Goal: Information Seeking & Learning: Check status

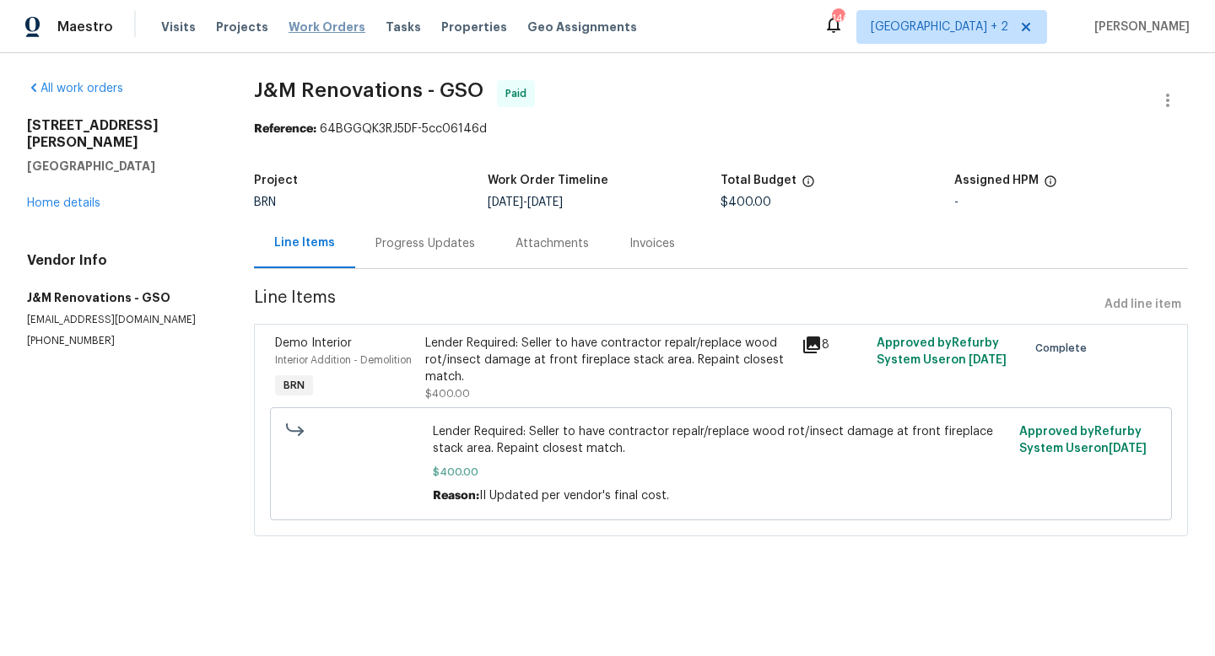
click at [333, 23] on span "Work Orders" at bounding box center [327, 27] width 77 height 17
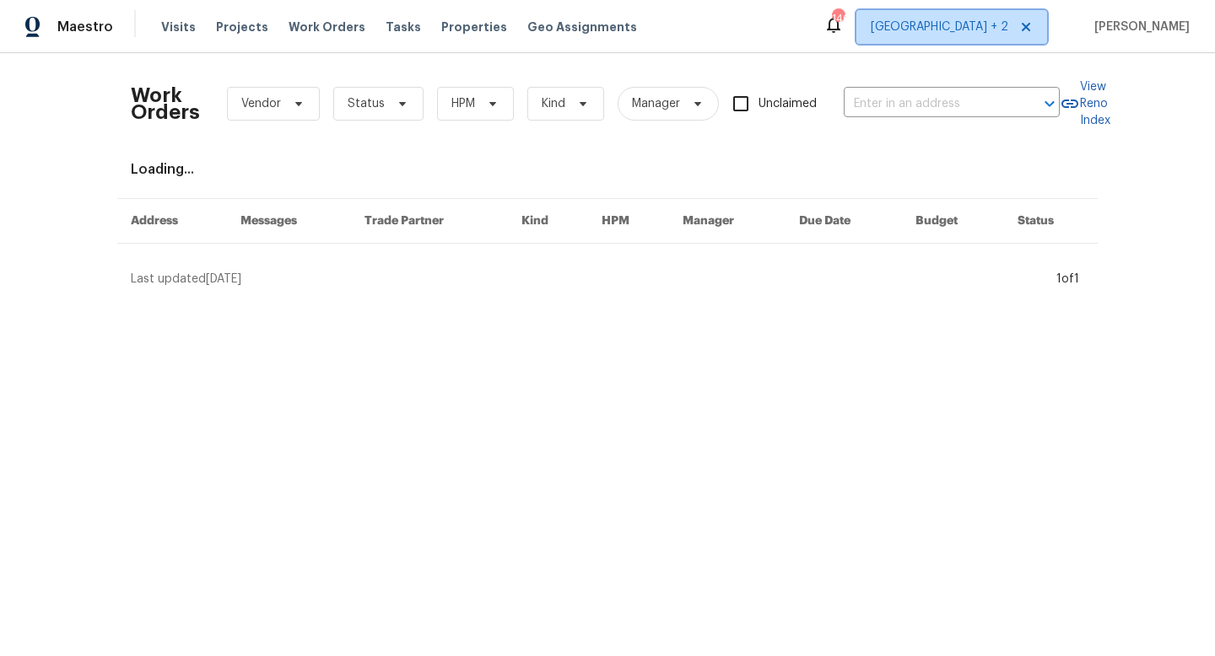
click at [1008, 22] on span "[GEOGRAPHIC_DATA] + 2" at bounding box center [940, 27] width 138 height 17
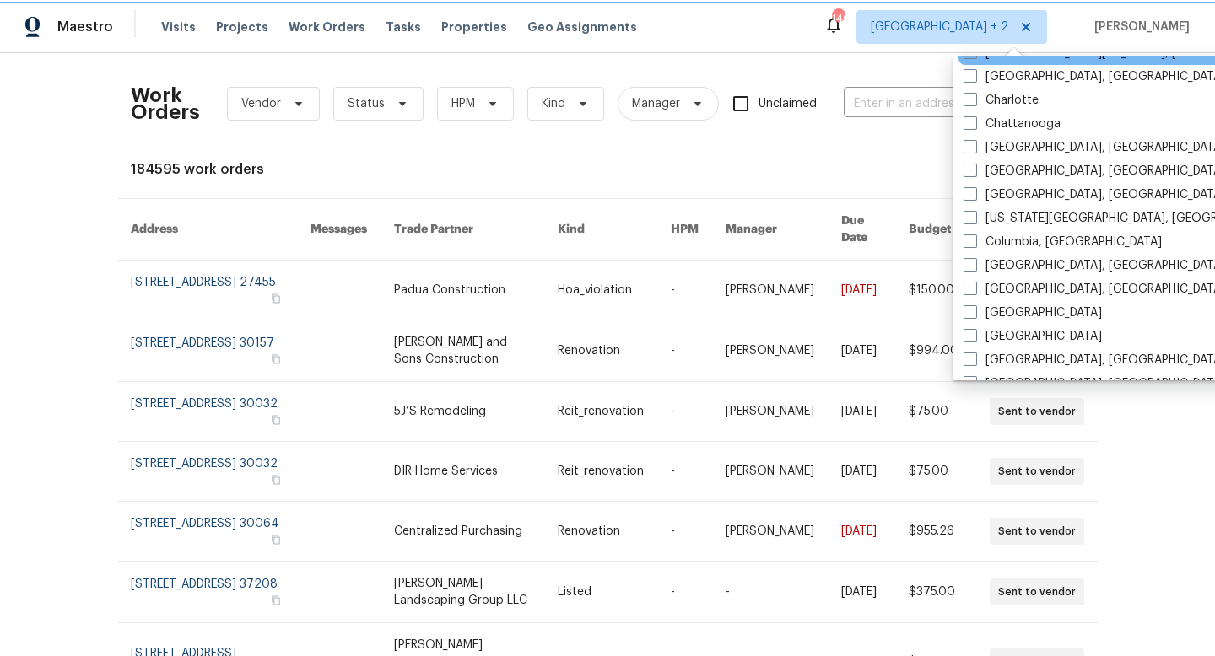
scroll to position [262, 0]
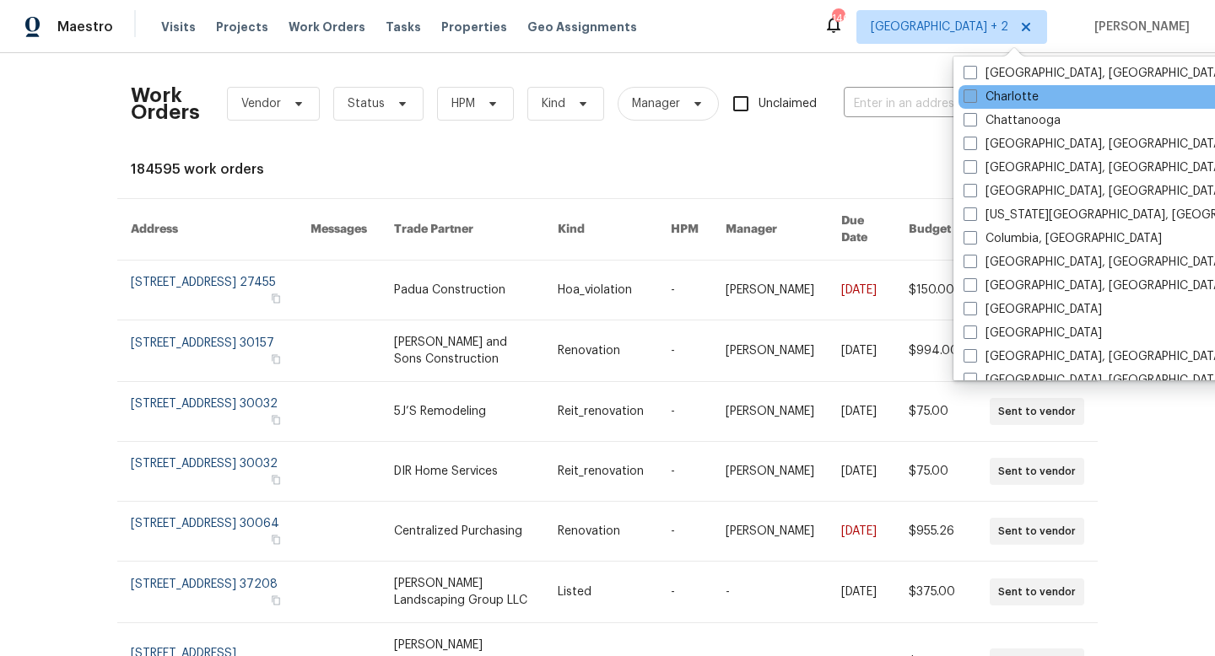
click at [986, 104] on label "Charlotte" at bounding box center [1000, 97] width 75 height 17
click at [974, 100] on input "Charlotte" at bounding box center [968, 94] width 11 height 11
checkbox input "true"
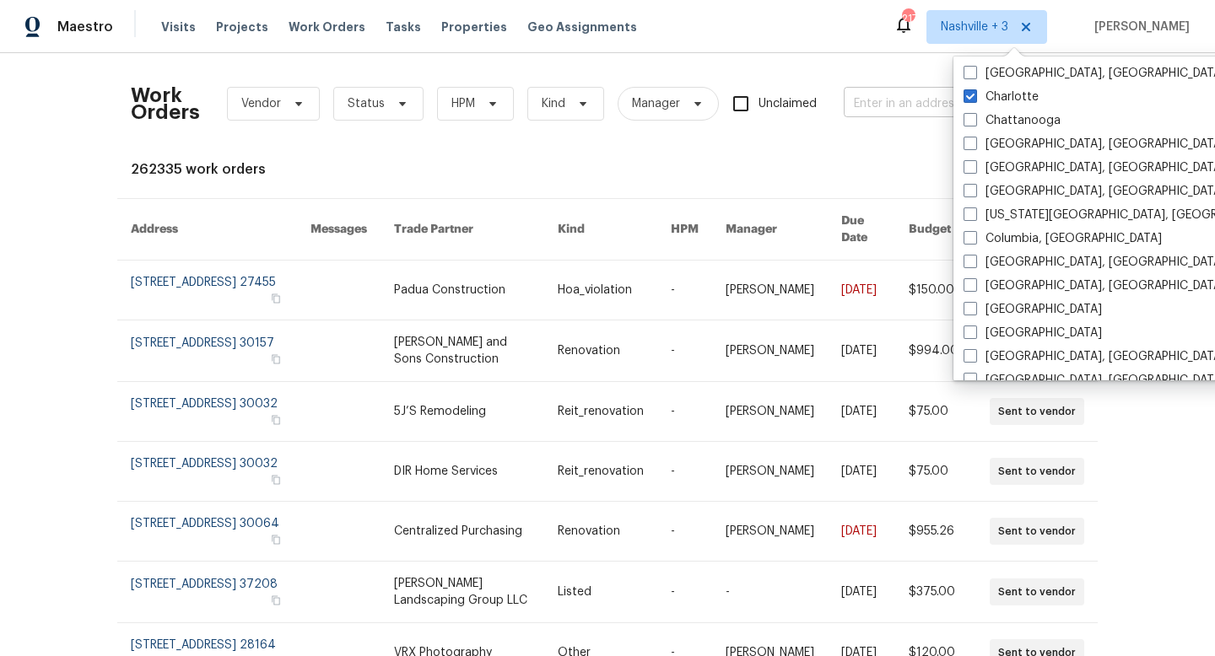
click at [881, 104] on input "text" at bounding box center [928, 104] width 169 height 26
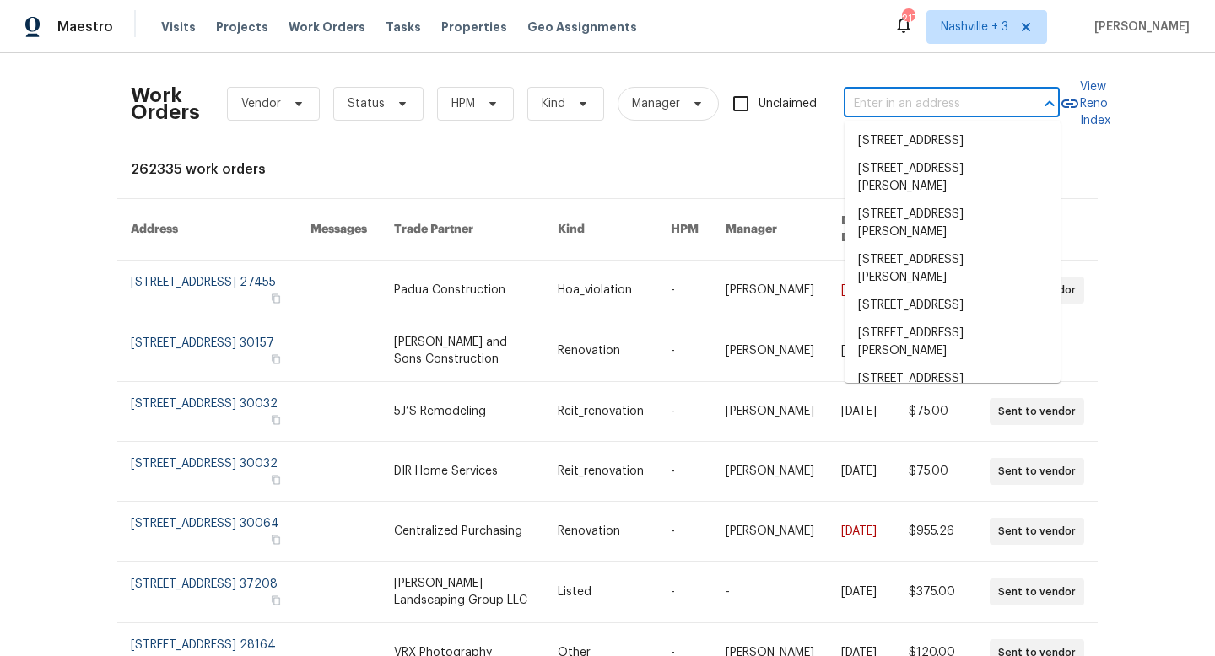
paste input "[STREET_ADDRESS]"
type input "[STREET_ADDRESS]"
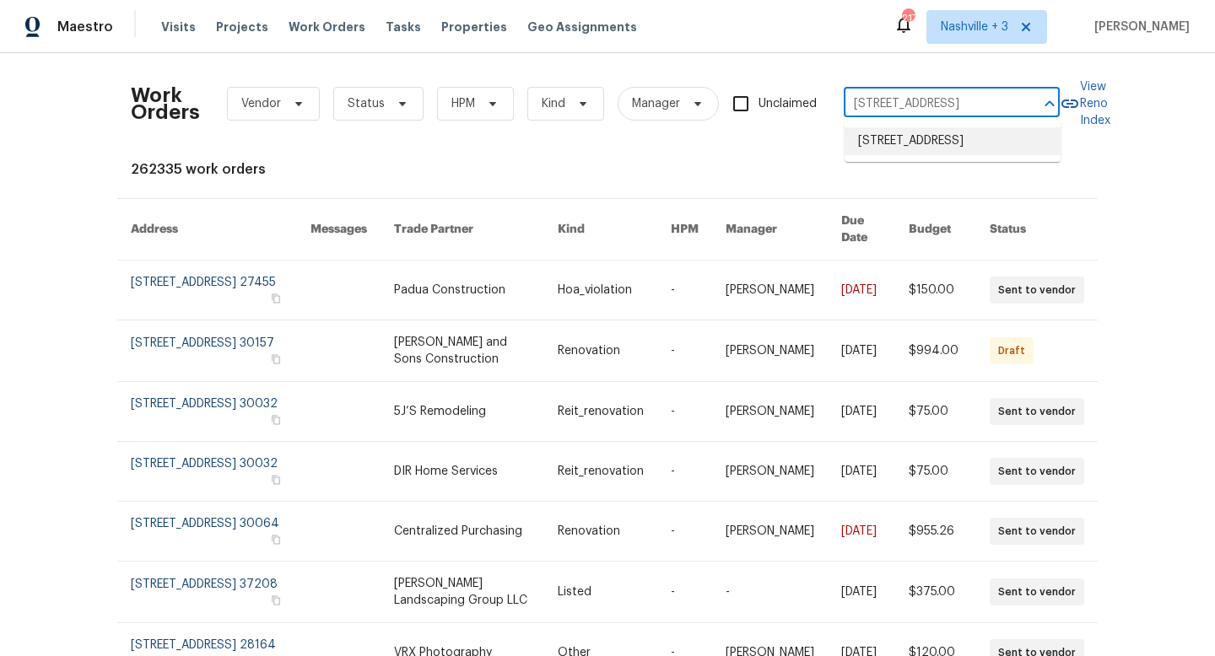
click at [909, 133] on li "[STREET_ADDRESS]" at bounding box center [952, 141] width 216 height 28
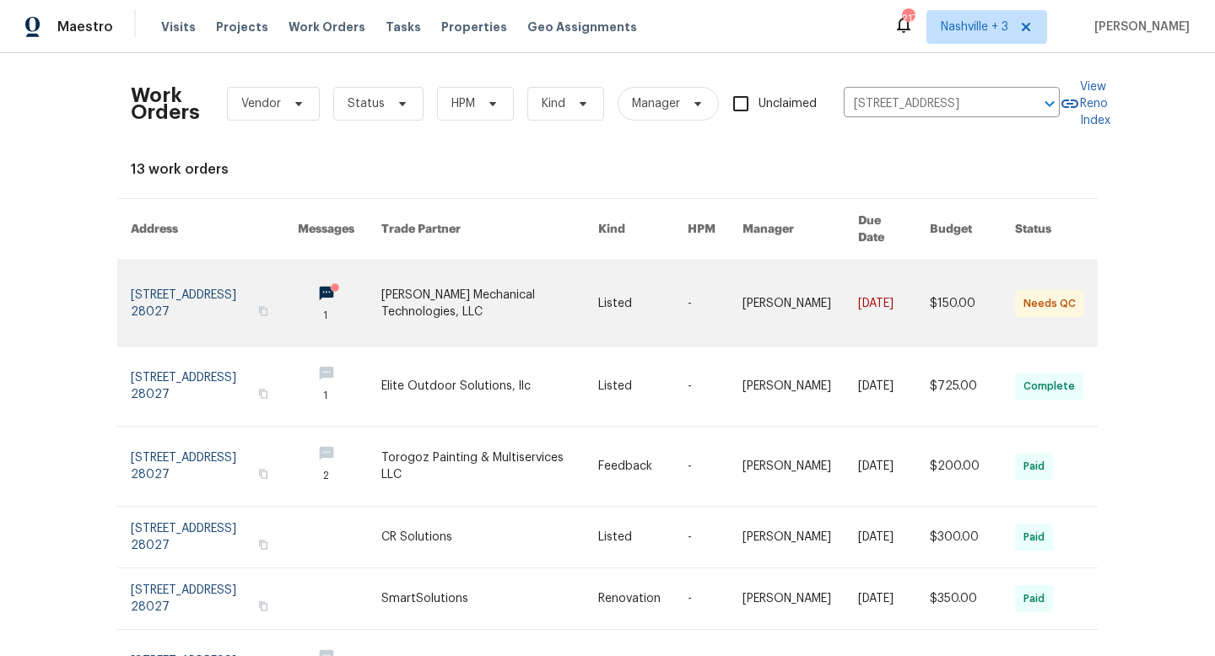
click at [521, 296] on link at bounding box center [489, 303] width 217 height 85
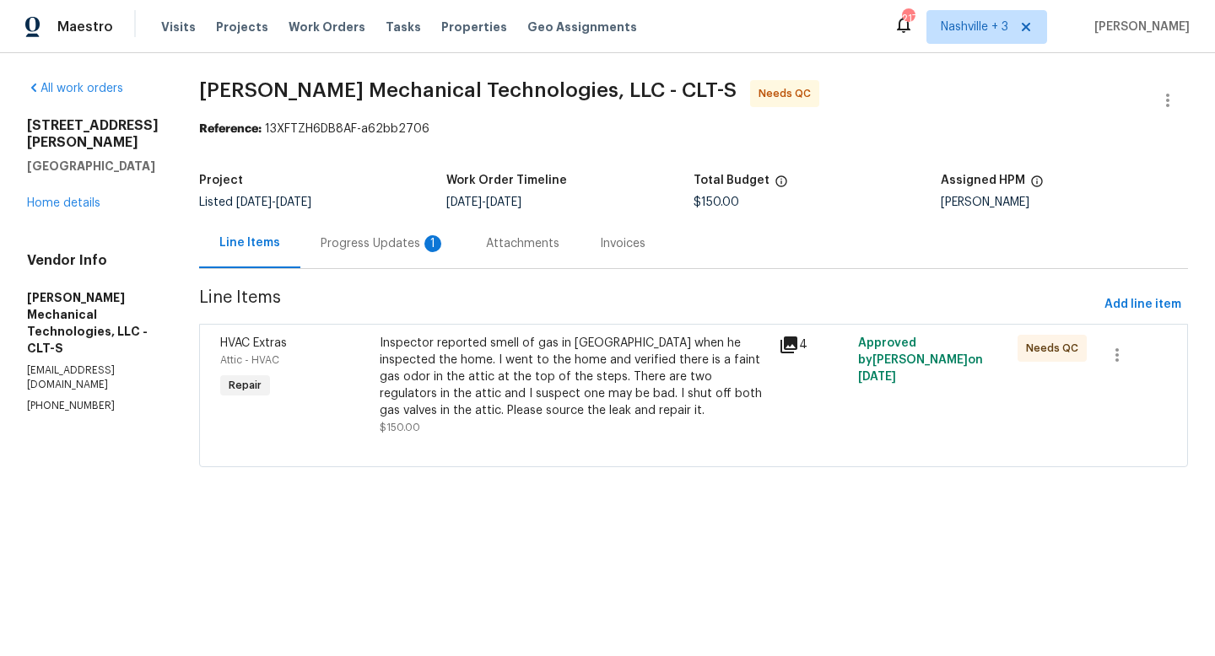
click at [445, 249] on div "Progress Updates 1" at bounding box center [383, 243] width 125 height 17
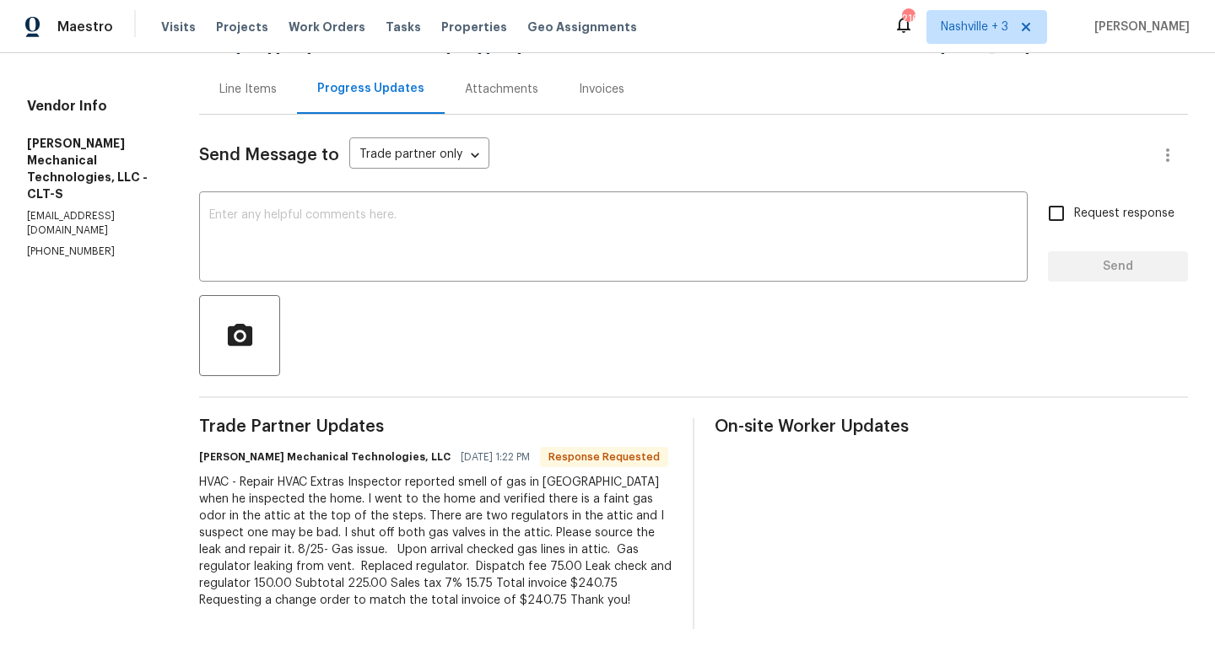
scroll to position [155, 0]
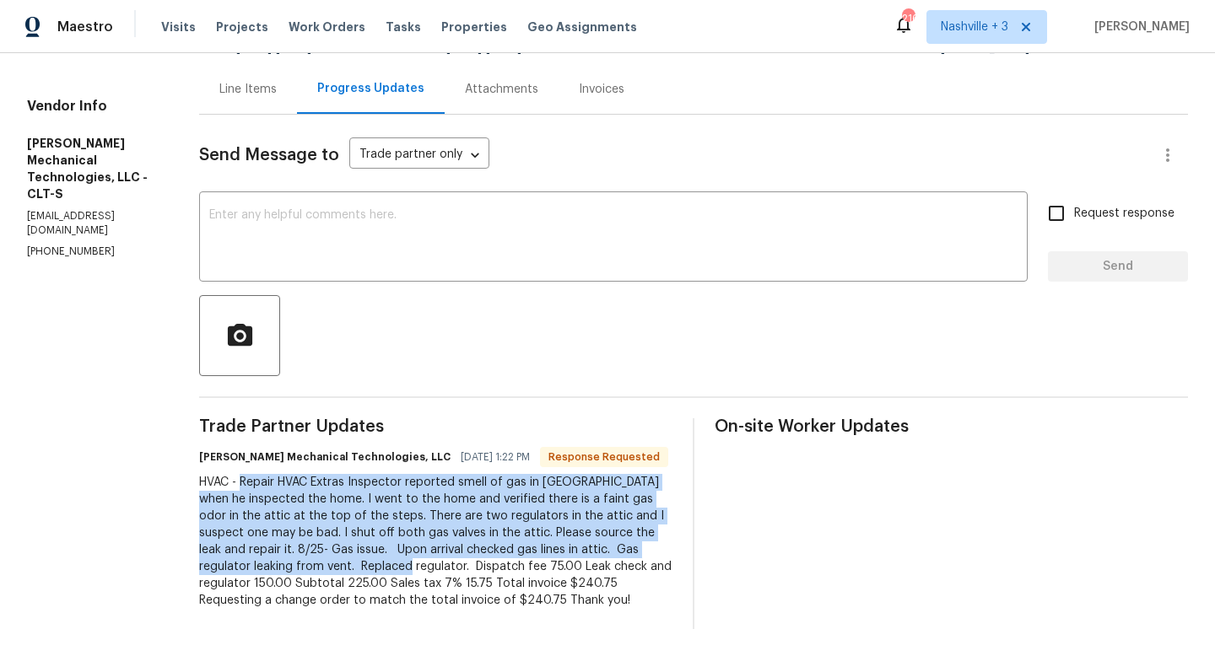
drag, startPoint x: 277, startPoint y: 484, endPoint x: 451, endPoint y: 568, distance: 192.8
click at [451, 568] on div "HVAC - Repair HVAC Extras Inspector reported smell of gas in [GEOGRAPHIC_DATA] …" at bounding box center [435, 541] width 473 height 135
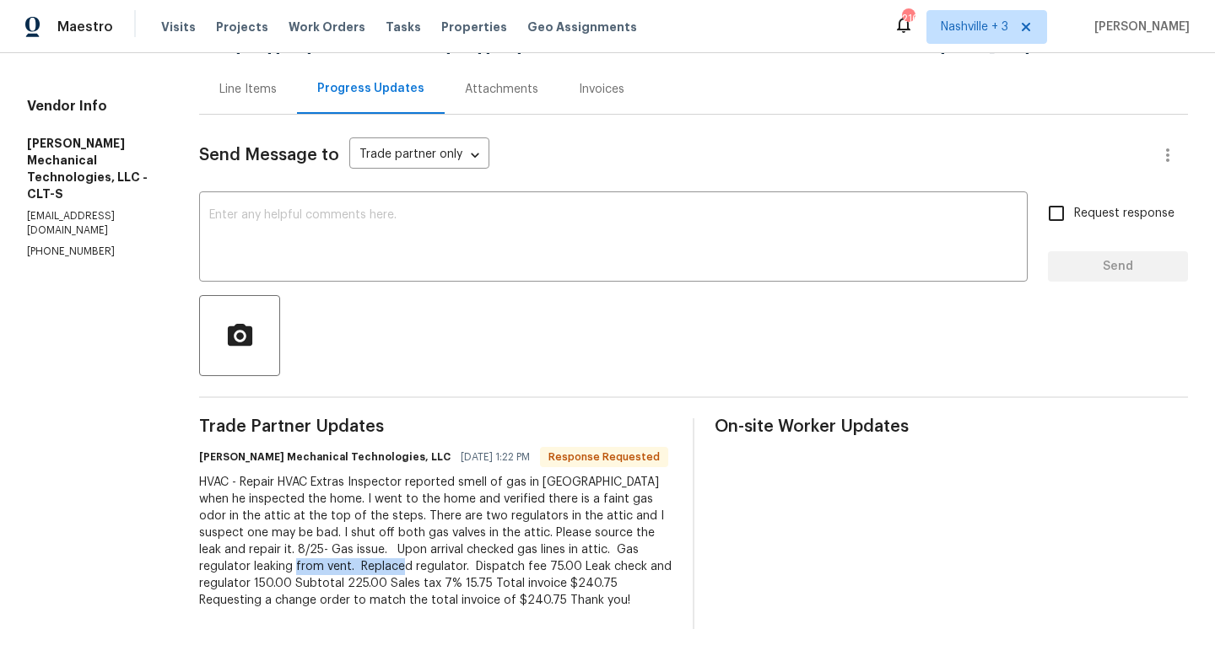
drag, startPoint x: 445, startPoint y: 569, endPoint x: 342, endPoint y: 567, distance: 103.8
click at [342, 567] on div "HVAC - Repair HVAC Extras Inspector reported smell of gas in [GEOGRAPHIC_DATA] …" at bounding box center [435, 541] width 473 height 135
copy div "Replaced regulator."
